Goal: Information Seeking & Learning: Learn about a topic

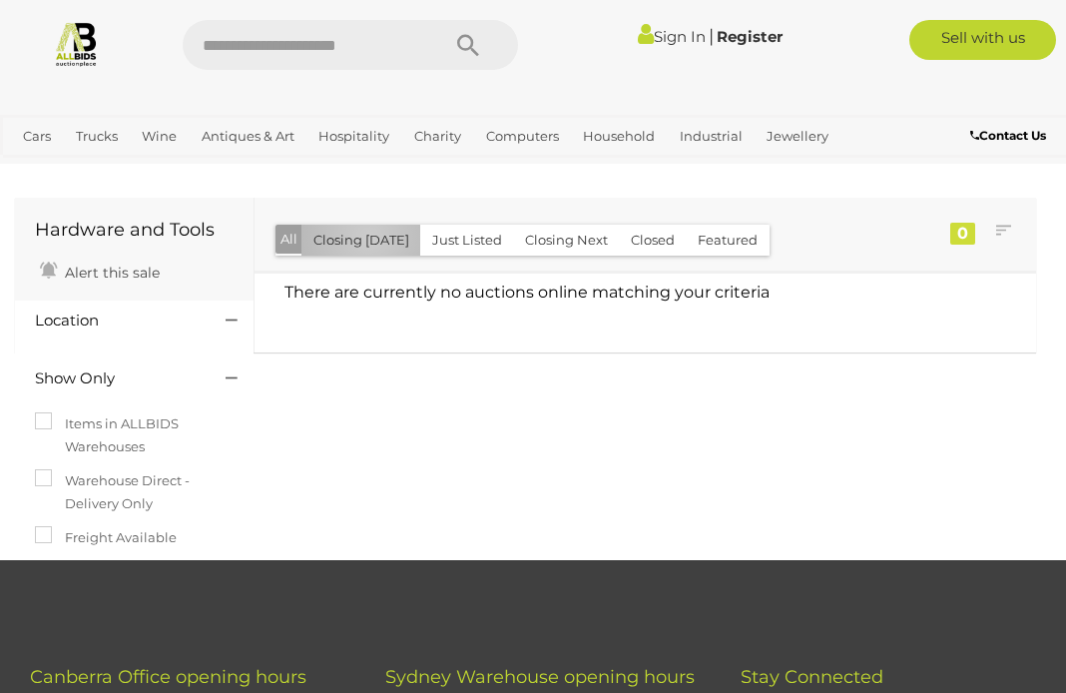
click at [368, 238] on button "Closing [DATE]" at bounding box center [361, 240] width 120 height 31
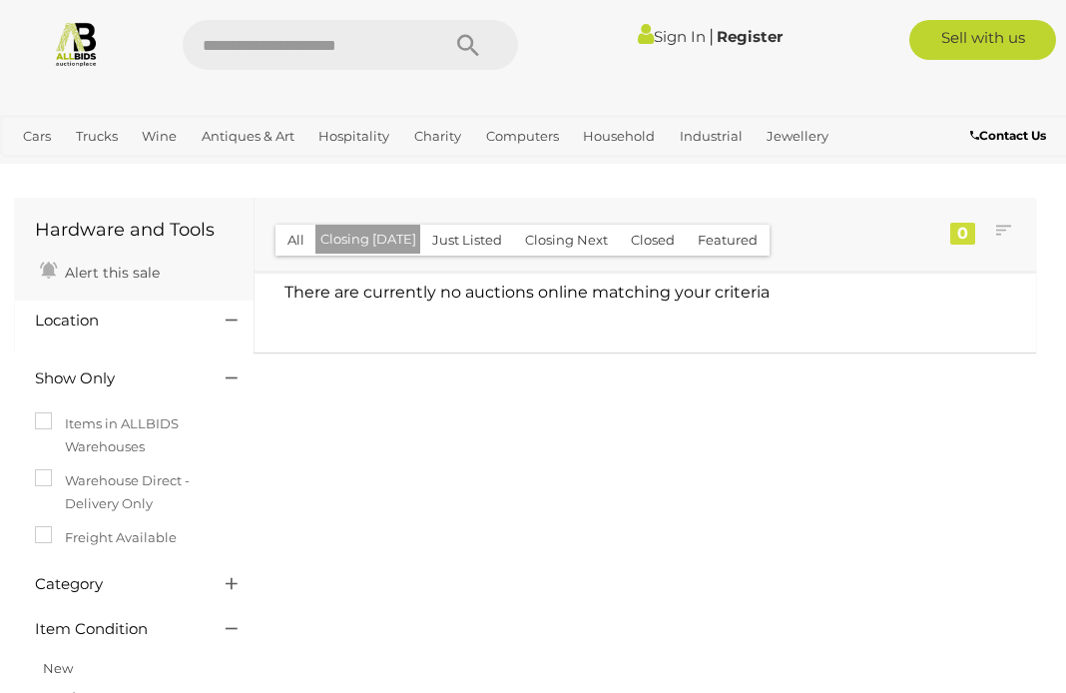
click at [562, 240] on button "Closing Next" at bounding box center [566, 240] width 107 height 31
click at [292, 245] on button "All" at bounding box center [296, 240] width 41 height 31
click at [0, 0] on link "Tools & Hardware" at bounding box center [0, 0] width 0 height 0
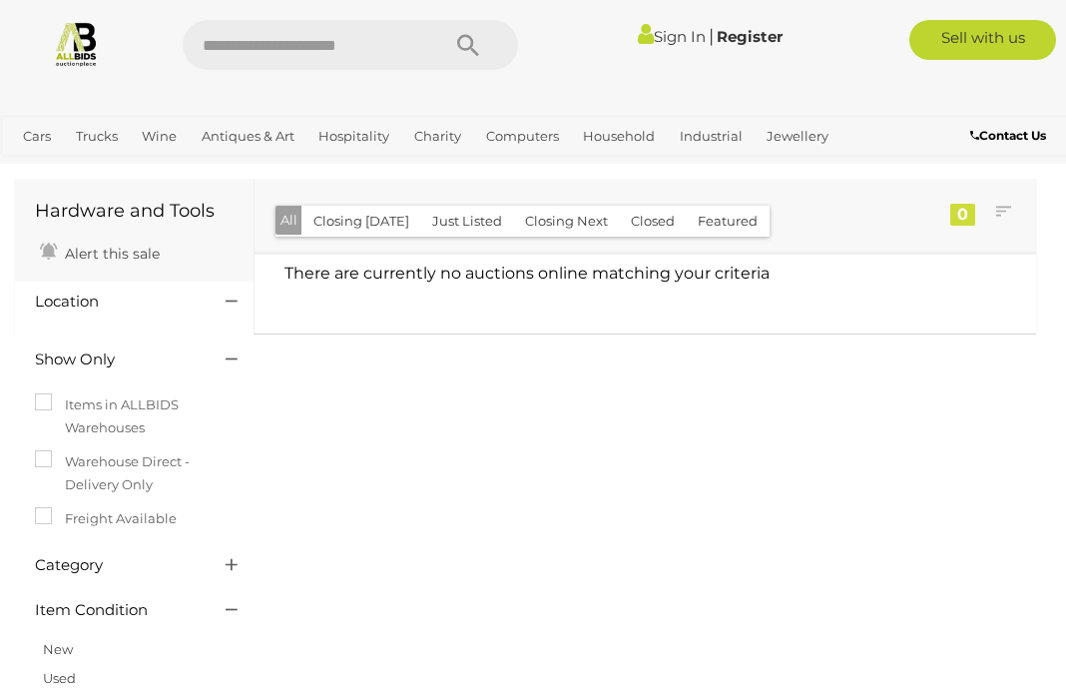
scroll to position [59, 0]
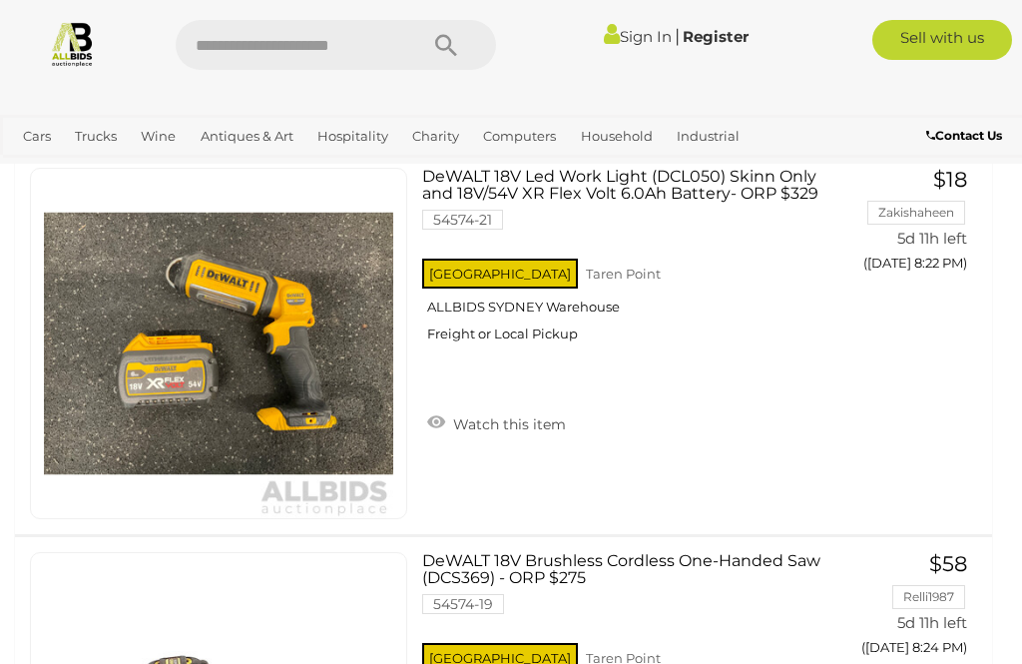
scroll to position [10768, 0]
